Goal: Task Accomplishment & Management: Manage account settings

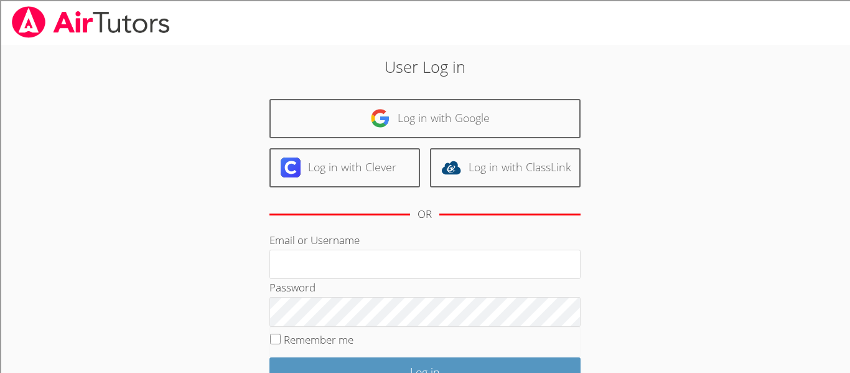
click at [45, 46] on body "User Log in Log in with Google Log in with Clever Log in with ClassLink OR Emai…" at bounding box center [425, 186] width 850 height 373
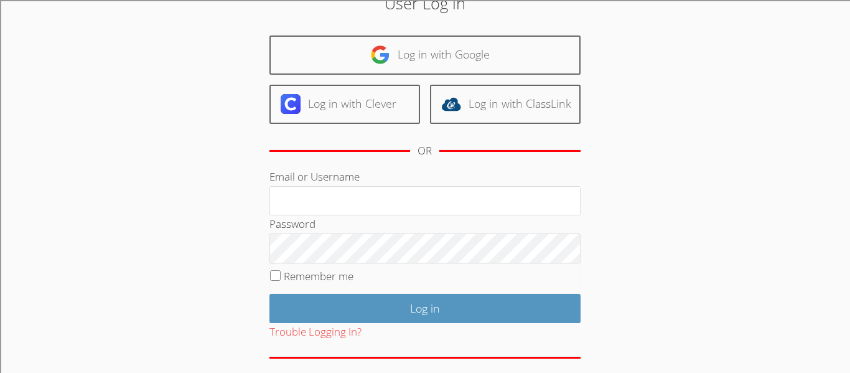
scroll to position [66, 0]
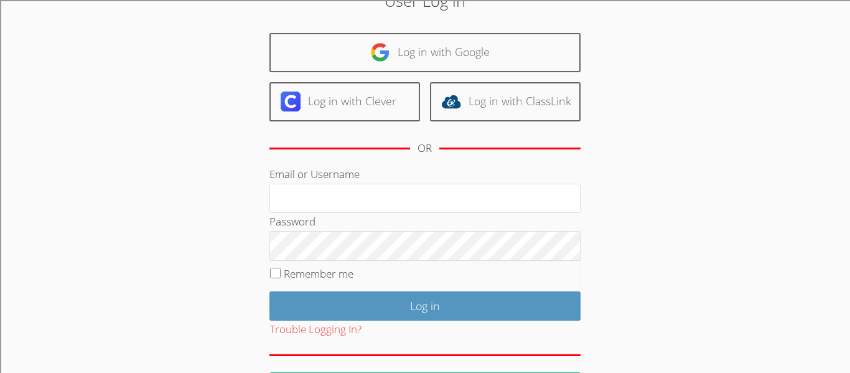
click at [44, 48] on body "User Log in Log in with Google Log in with Clever Log in with ClassLink OR Emai…" at bounding box center [425, 120] width 850 height 373
click at [14, 23] on body "User Log in Log in with Google Log in with Clever Log in with ClassLink OR Emai…" at bounding box center [425, 120] width 850 height 373
click at [0, 13] on body "User Log in Log in with Google Log in with Clever Log in with ClassLink OR Emai…" at bounding box center [425, 120] width 850 height 373
click at [30, 30] on body "User Log in Log in with Google Log in with Clever Log in with ClassLink OR Emai…" at bounding box center [425, 120] width 850 height 373
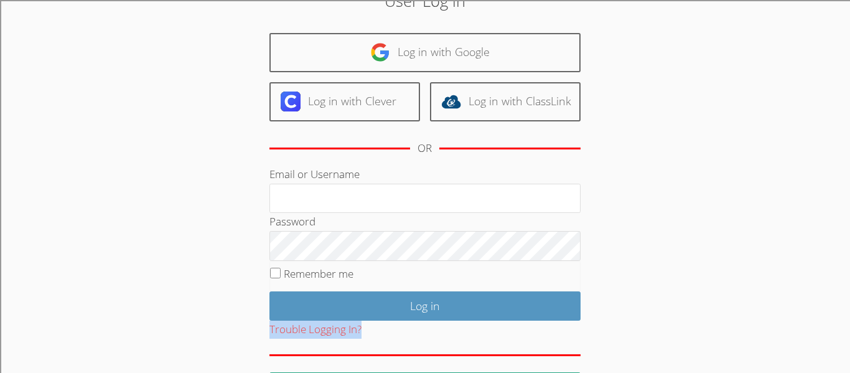
click at [30, 30] on body "User Log in Log in with Google Log in with Clever Log in with ClassLink OR Emai…" at bounding box center [425, 120] width 850 height 373
click at [34, 40] on body "User Log in Log in with Google Log in with Clever Log in with ClassLink OR Emai…" at bounding box center [425, 120] width 850 height 373
click at [35, 39] on body "User Log in Log in with Google Log in with Clever Log in with ClassLink OR Emai…" at bounding box center [425, 120] width 850 height 373
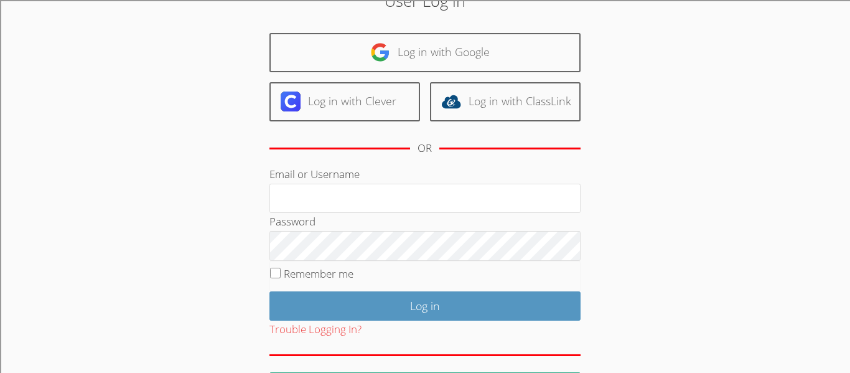
click at [27, 43] on body "User Log in Log in with Google Log in with Clever Log in with ClassLink OR Emai…" at bounding box center [425, 120] width 850 height 373
click at [28, 44] on body "User Log in Log in with Google Log in with Clever Log in with ClassLink OR Emai…" at bounding box center [425, 120] width 850 height 373
click at [20, 50] on body "User Log in Log in with Google Log in with Clever Log in with ClassLink OR Emai…" at bounding box center [425, 120] width 850 height 373
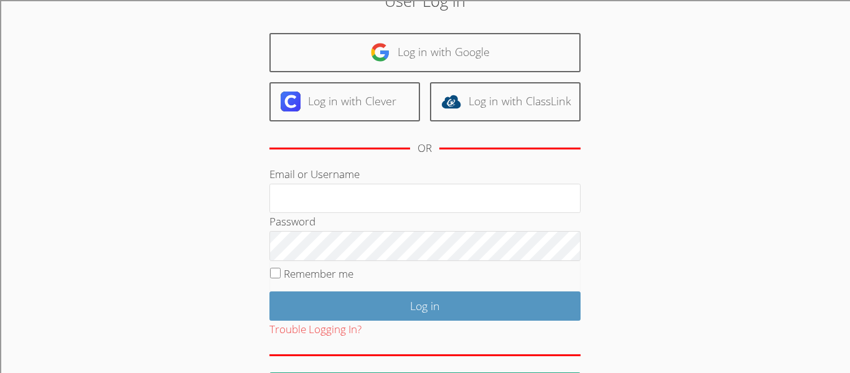
click at [17, 56] on body "User Log in Log in with Google Log in with Clever Log in with ClassLink OR Emai…" at bounding box center [425, 120] width 850 height 373
